Goal: Complete application form: Complete application form

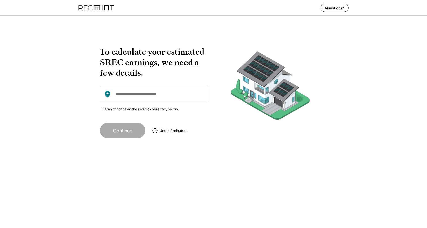
click at [166, 98] on input "input" at bounding box center [154, 94] width 108 height 16
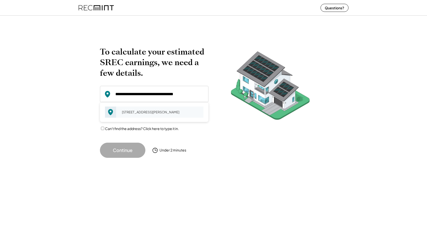
click at [125, 114] on div "[STREET_ADDRESS][PERSON_NAME]" at bounding box center [160, 111] width 85 height 7
type input "**********"
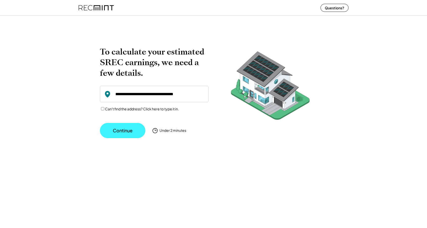
click at [126, 131] on button "Continue" at bounding box center [122, 130] width 45 height 15
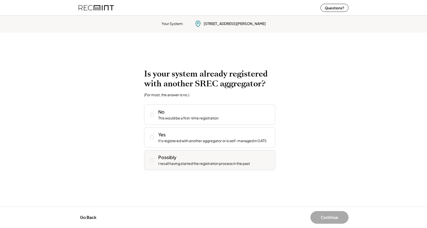
click at [210, 162] on div "I recall having started the registration process in the past" at bounding box center [204, 163] width 92 height 5
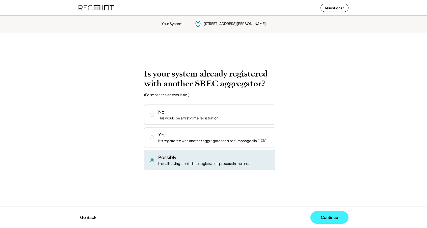
click at [337, 219] on button "Continue" at bounding box center [329, 217] width 38 height 13
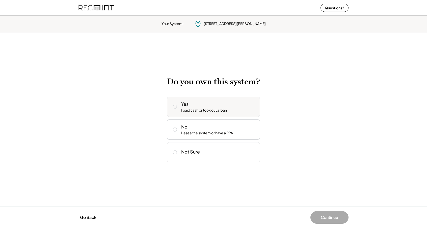
drag, startPoint x: 219, startPoint y: 110, endPoint x: 234, endPoint y: 121, distance: 19.0
click at [219, 110] on div "I paid cash or took out a loan" at bounding box center [204, 110] width 46 height 5
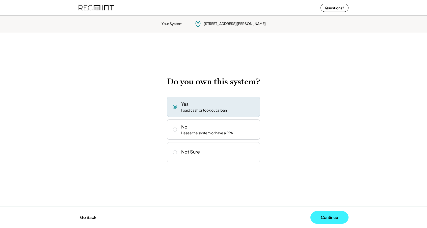
click at [332, 214] on button "Continue" at bounding box center [329, 217] width 38 height 13
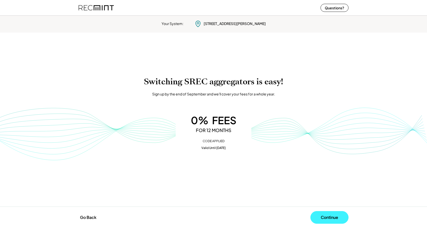
click at [335, 219] on button "Continue" at bounding box center [329, 217] width 38 height 13
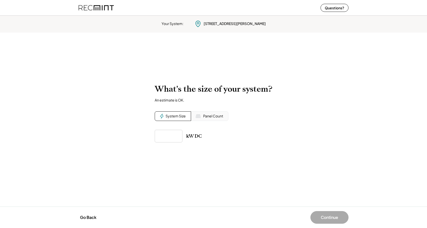
click at [170, 138] on input "input" at bounding box center [169, 136] width 28 height 13
click at [174, 134] on input "input" at bounding box center [169, 136] width 28 height 13
type input "*****"
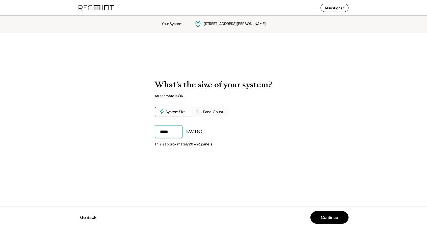
click at [243, 171] on div "Your System: [STREET_ADDRESS][PERSON_NAME] To calculate your estimated SREC ear…" at bounding box center [213, 121] width 427 height 214
click at [324, 217] on button "Continue" at bounding box center [329, 217] width 38 height 13
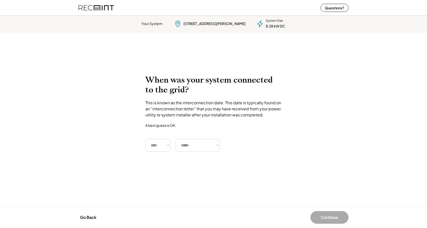
click at [163, 146] on select "**** **** **** **** **** **** **** **** **** **** **** **** **** **** ****" at bounding box center [157, 145] width 25 height 13
drag, startPoint x: 75, startPoint y: 7, endPoint x: 115, endPoint y: 6, distance: 39.8
click at [115, 6] on div "Questions?" at bounding box center [213, 7] width 280 height 15
click at [116, 10] on div "Questions?" at bounding box center [213, 7] width 280 height 15
